Goal: Go to known website: Go to known website

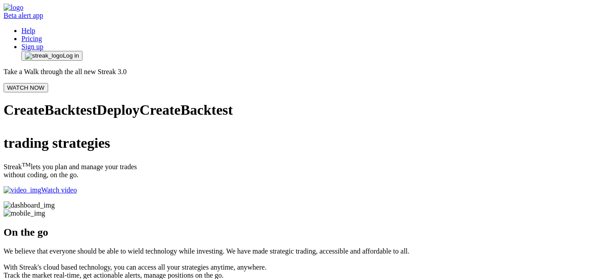
scroll to position [3508, 0]
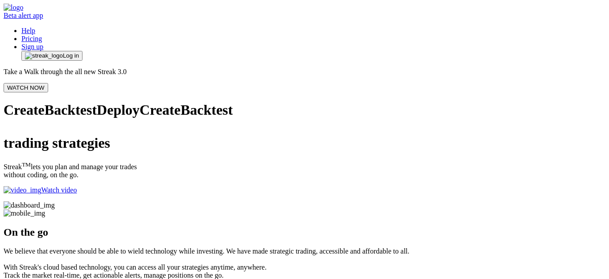
click at [79, 52] on span "Log in" at bounding box center [71, 55] width 16 height 7
